Goal: Information Seeking & Learning: Stay updated

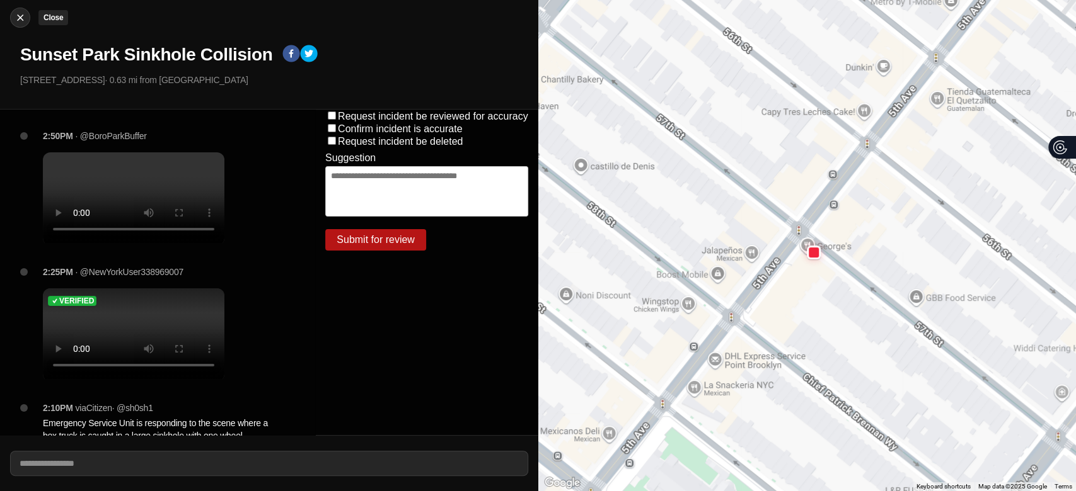
click at [15, 14] on img at bounding box center [20, 17] width 13 height 13
select select "*"
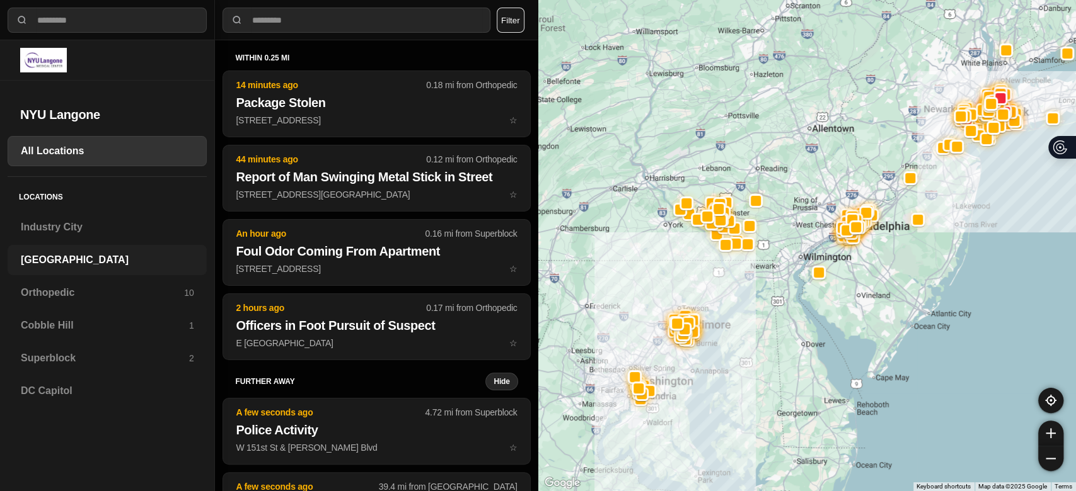
click at [54, 268] on div "[GEOGRAPHIC_DATA]" at bounding box center [107, 260] width 199 height 30
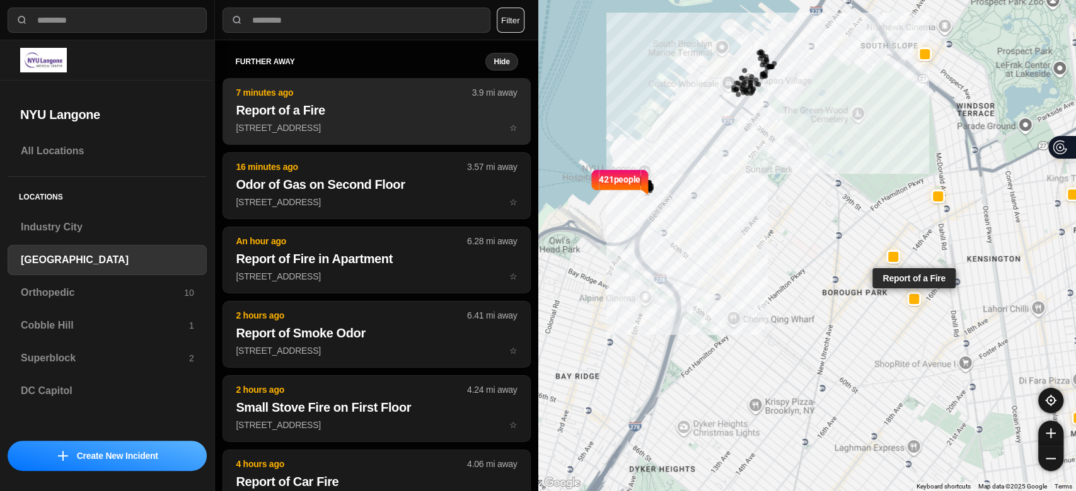
click at [293, 127] on p "[STREET_ADDRESS] ☆" at bounding box center [376, 128] width 281 height 13
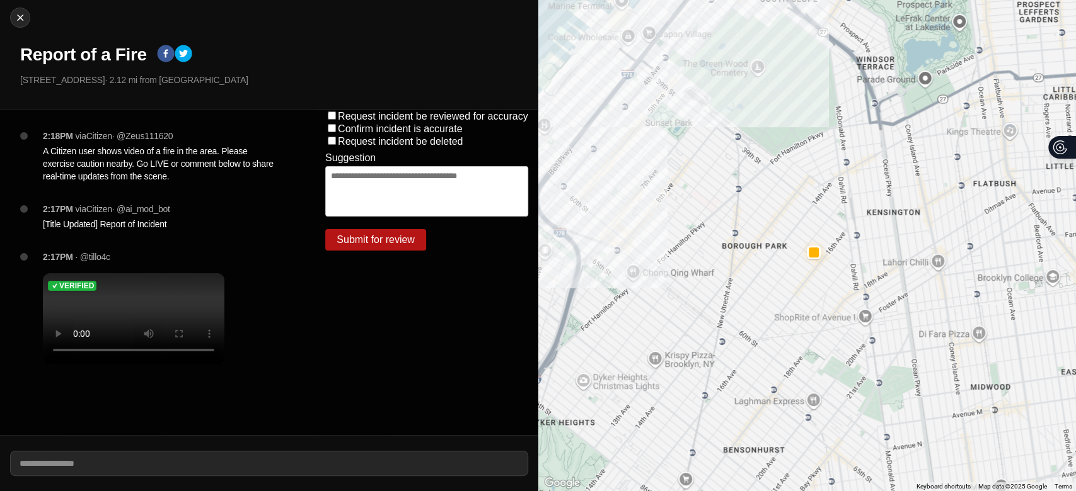
click at [14, 55] on div "Close Report of a Fire [STREET_ADDRESS] · 2.12 mi from [GEOGRAPHIC_DATA]" at bounding box center [269, 55] width 538 height 110
click at [20, 28] on div "Close Report of a Fire [STREET_ADDRESS] · 2.12 mi from [GEOGRAPHIC_DATA]" at bounding box center [269, 55] width 538 height 110
click at [21, 21] on img at bounding box center [20, 17] width 13 height 13
select select "*"
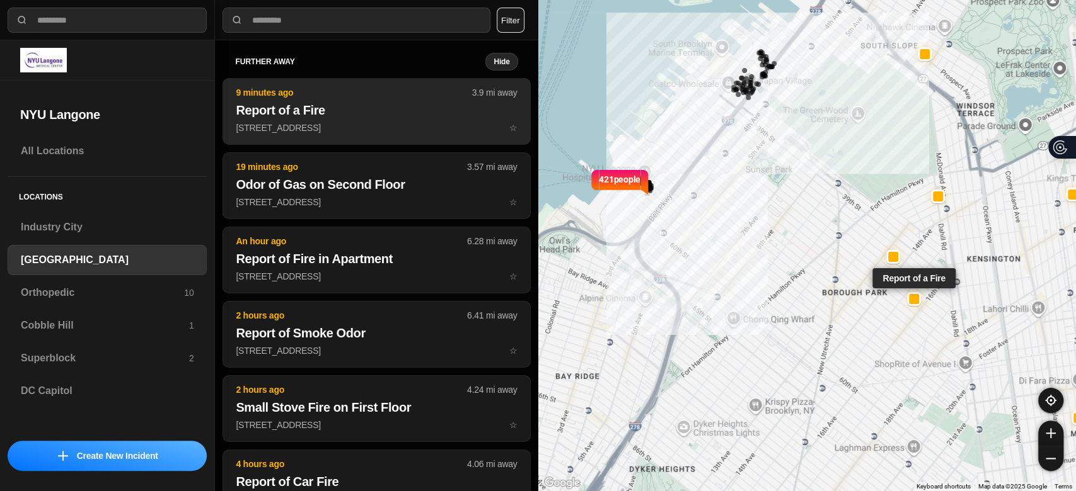
click at [368, 111] on h2 "Report of a Fire" at bounding box center [376, 110] width 281 height 18
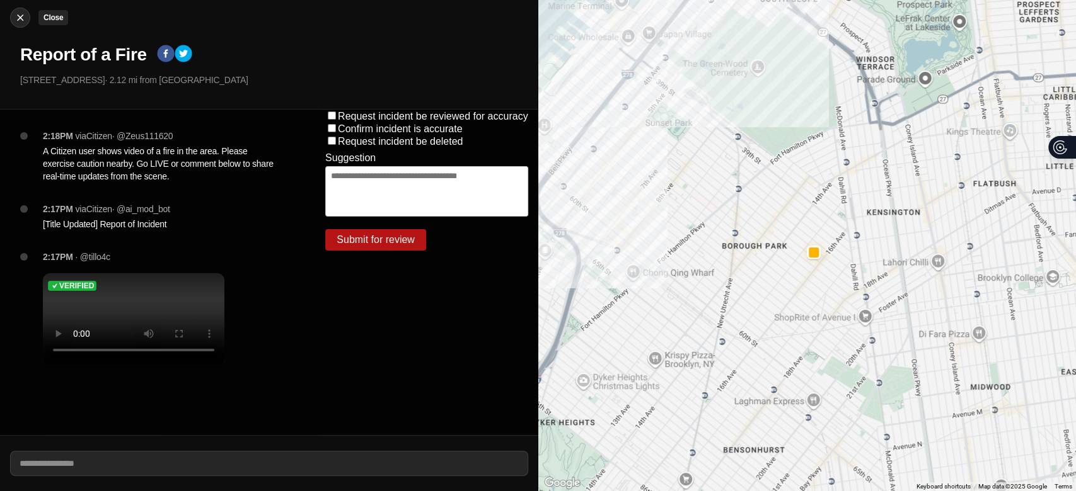
click at [17, 24] on button "Close" at bounding box center [20, 18] width 20 height 20
select select "*"
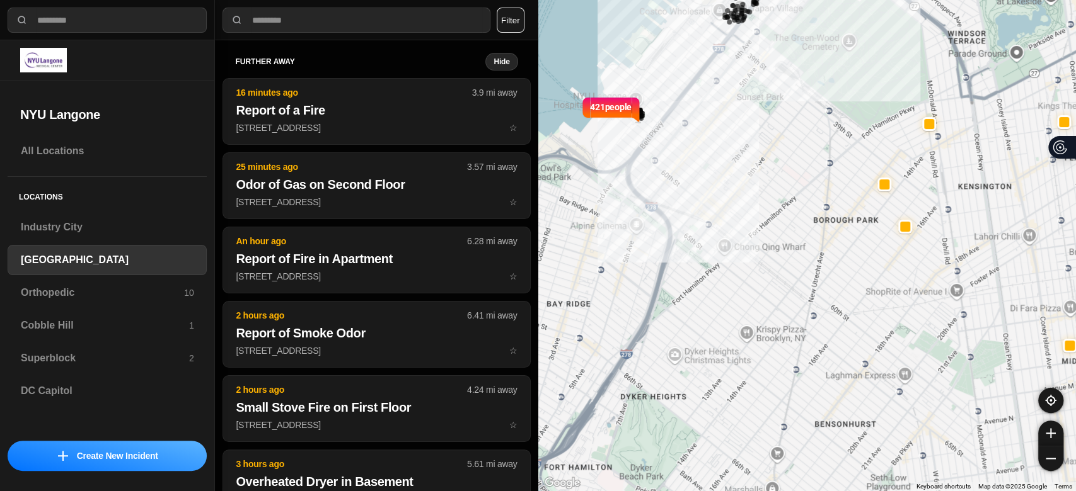
drag, startPoint x: 820, startPoint y: 248, endPoint x: 817, endPoint y: 184, distance: 64.4
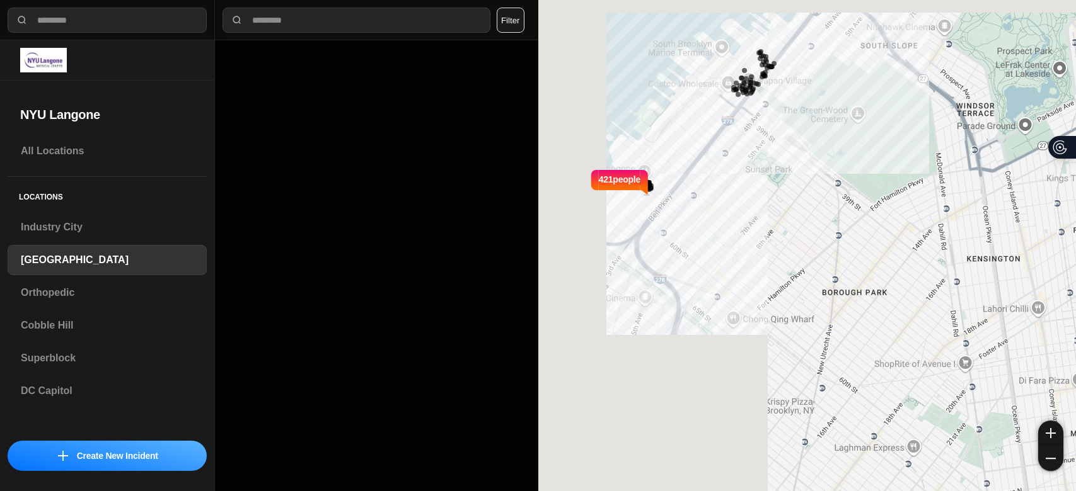
select select "*"
